Goal: Task Accomplishment & Management: Manage account settings

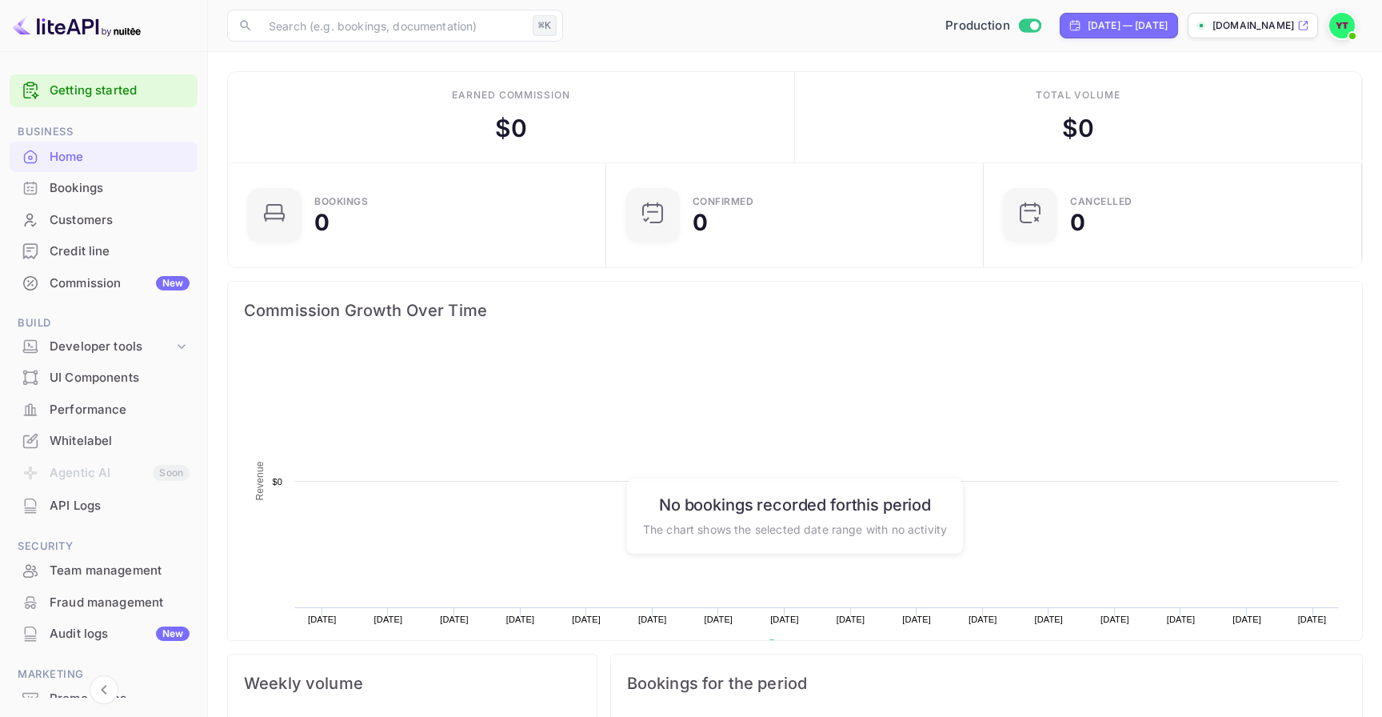
scroll to position [260, 369]
click at [149, 198] on div "Bookings" at bounding box center [104, 188] width 188 height 31
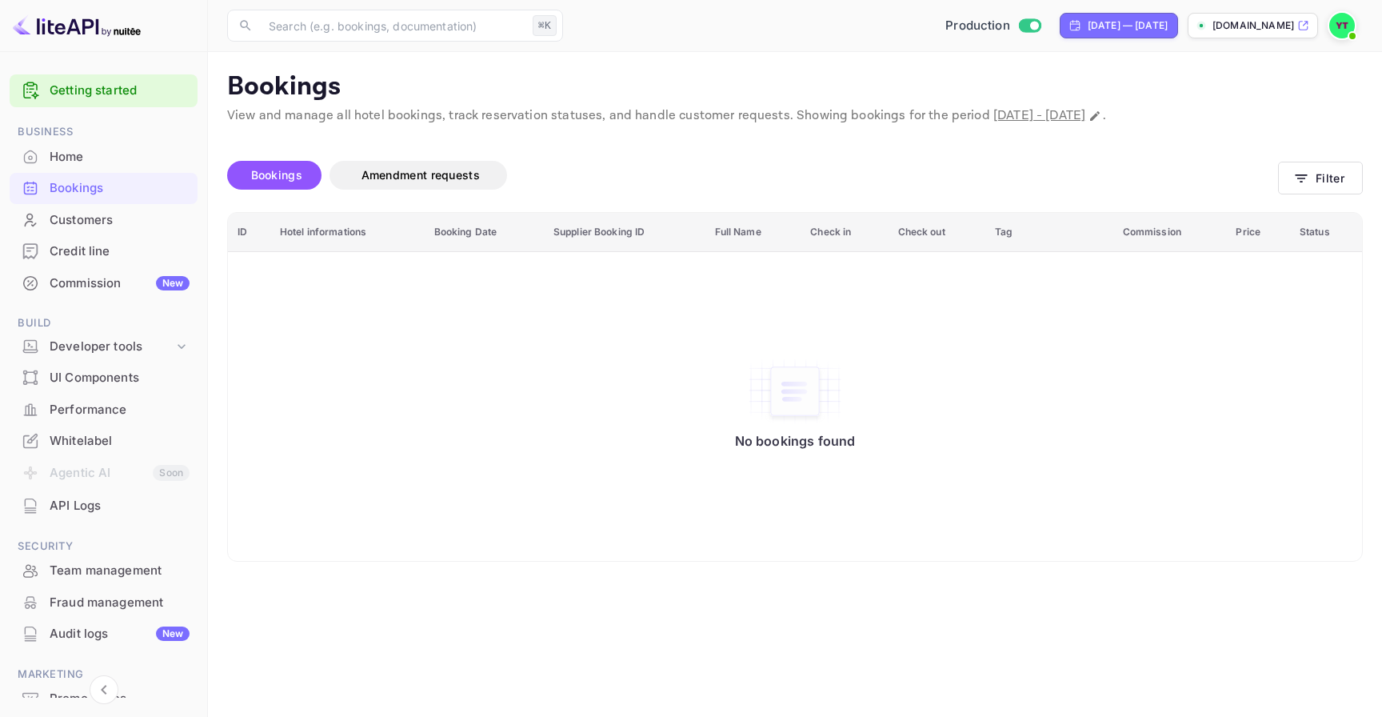
click at [1334, 28] on img at bounding box center [1342, 26] width 26 height 26
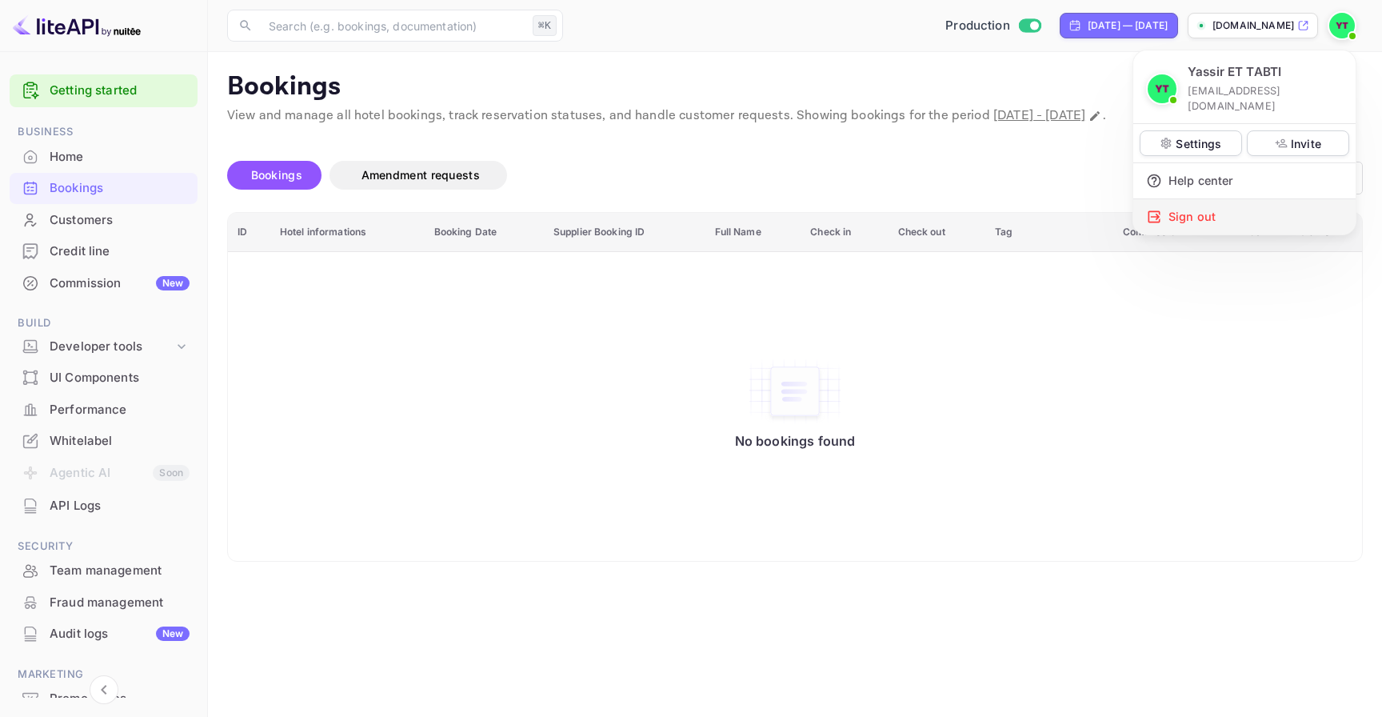
click at [1207, 199] on div "Sign out" at bounding box center [1244, 216] width 222 height 35
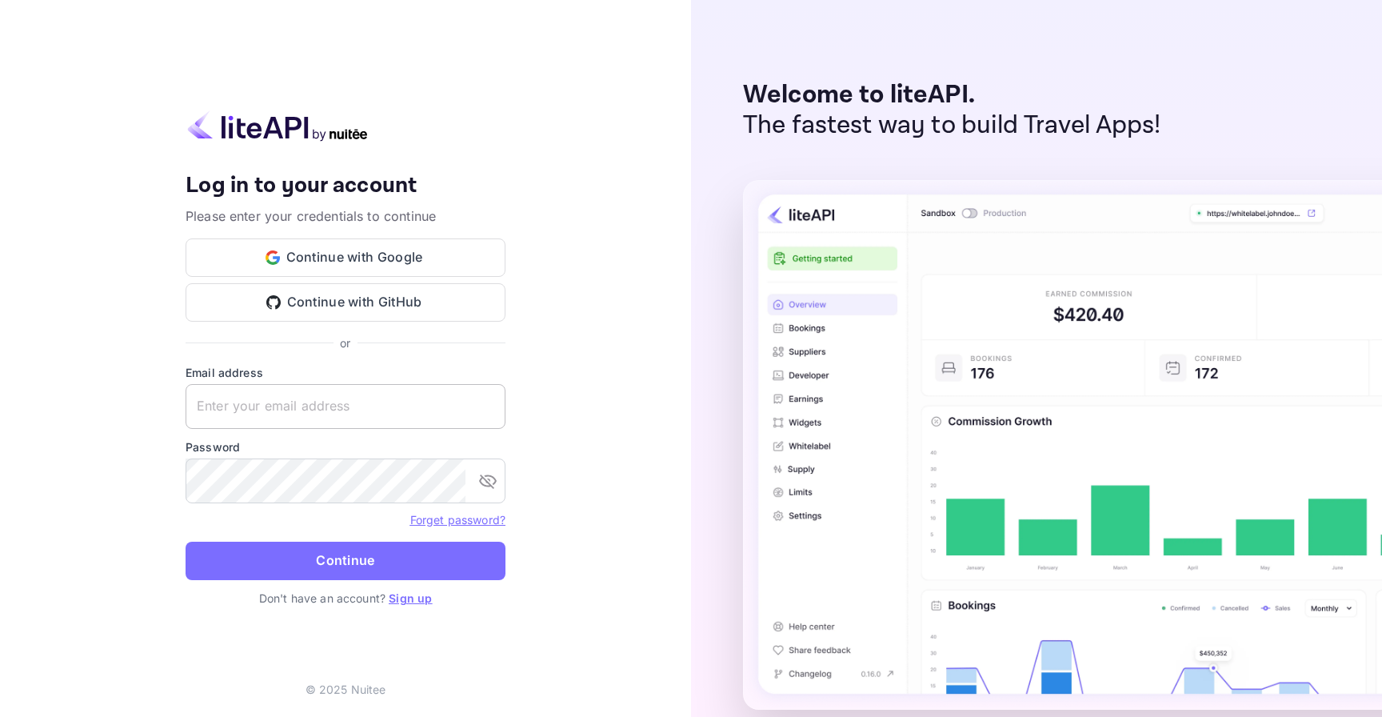
click at [460, 387] on input "text" at bounding box center [346, 406] width 320 height 45
type input "[EMAIL_ADDRESS][DOMAIN_NAME]"
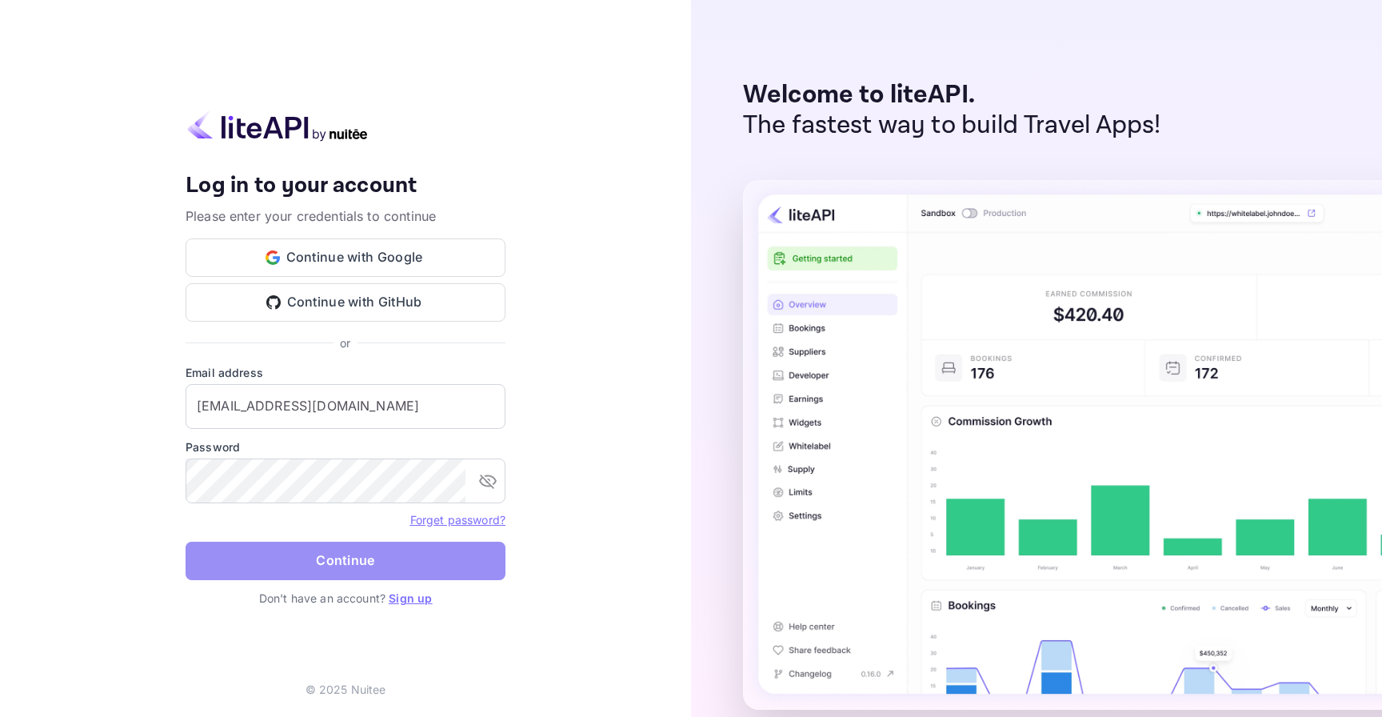
click at [436, 566] on button "Continue" at bounding box center [346, 561] width 320 height 38
